Goal: Task Accomplishment & Management: Use online tool/utility

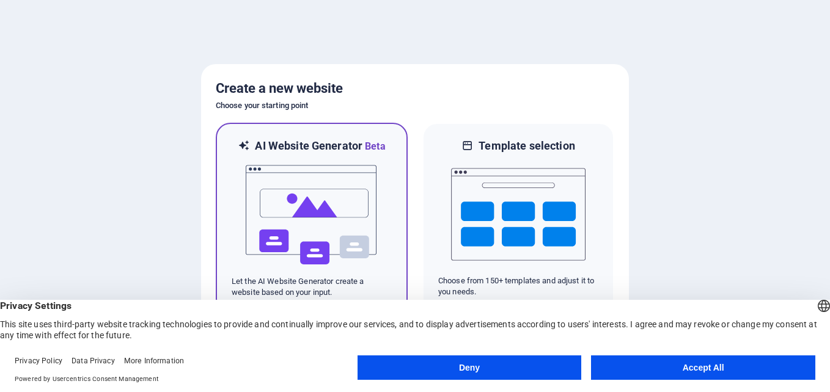
click at [308, 200] on img at bounding box center [311, 215] width 134 height 122
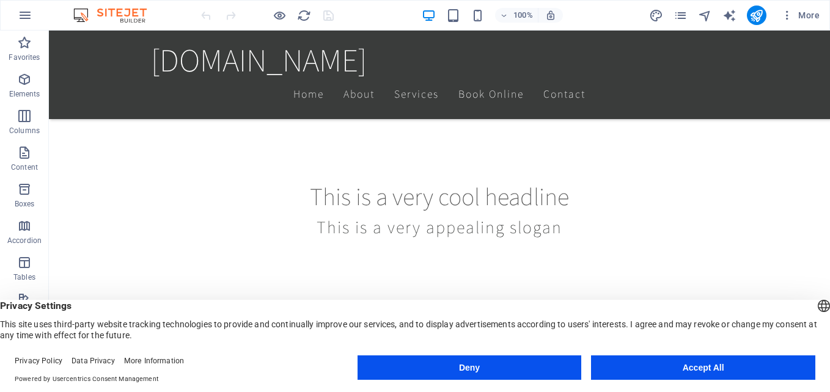
scroll to position [428, 0]
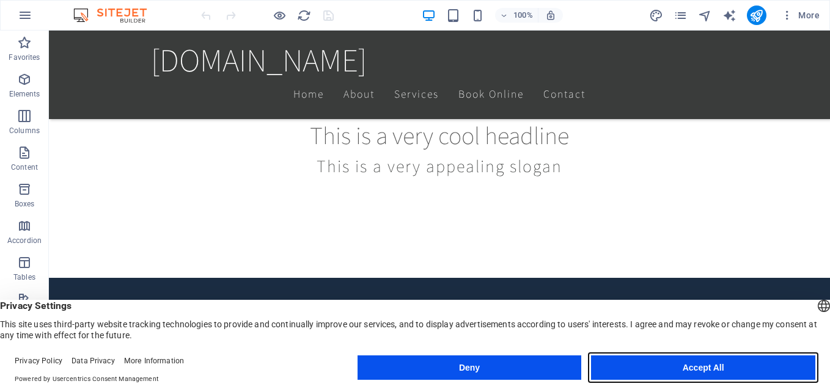
drag, startPoint x: 684, startPoint y: 370, endPoint x: 634, endPoint y: 339, distance: 58.7
click at [684, 370] on button "Accept All" at bounding box center [703, 368] width 224 height 24
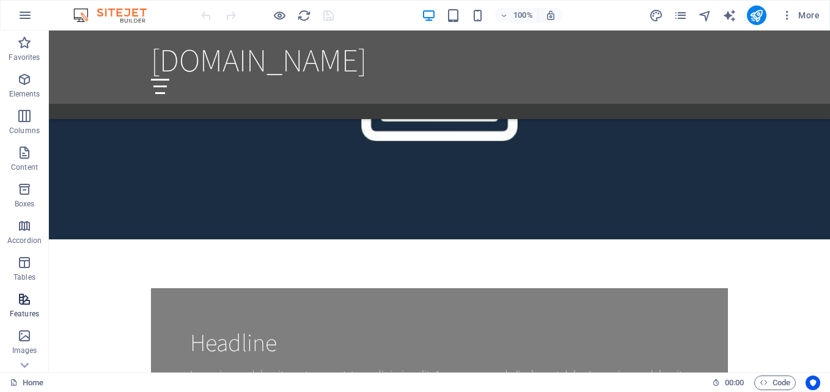
scroll to position [122, 0]
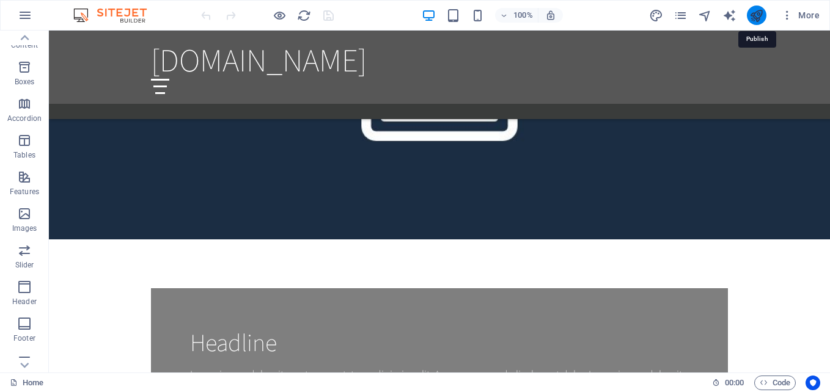
click at [755, 17] on icon "publish" at bounding box center [756, 16] width 14 height 14
